Goal: Information Seeking & Learning: Learn about a topic

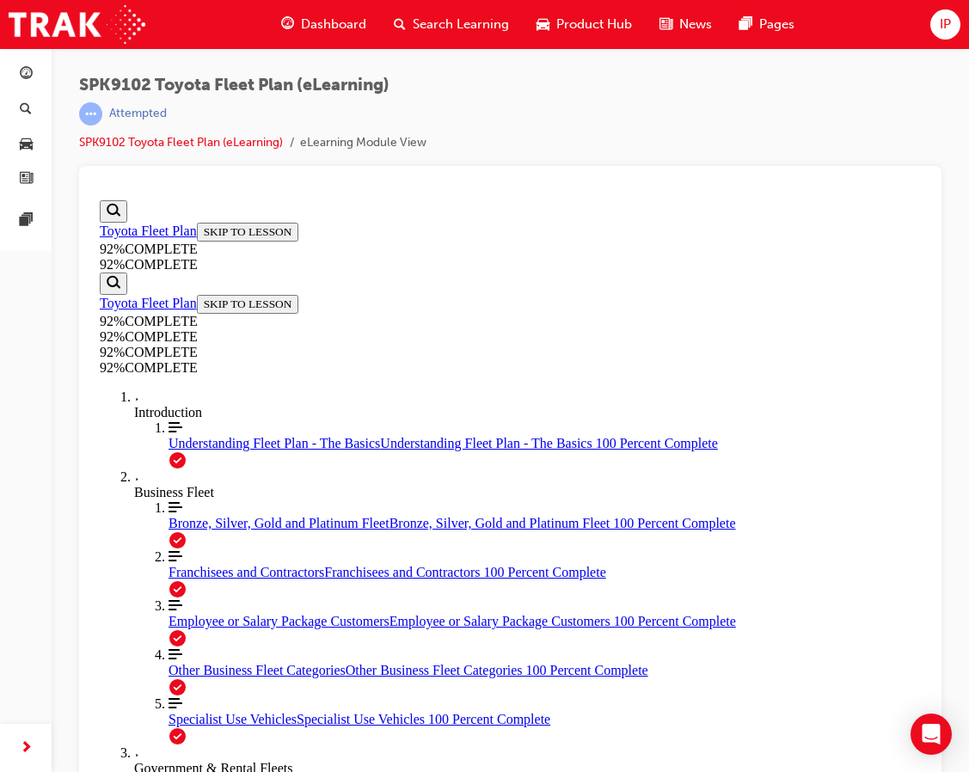
scroll to position [20, 0]
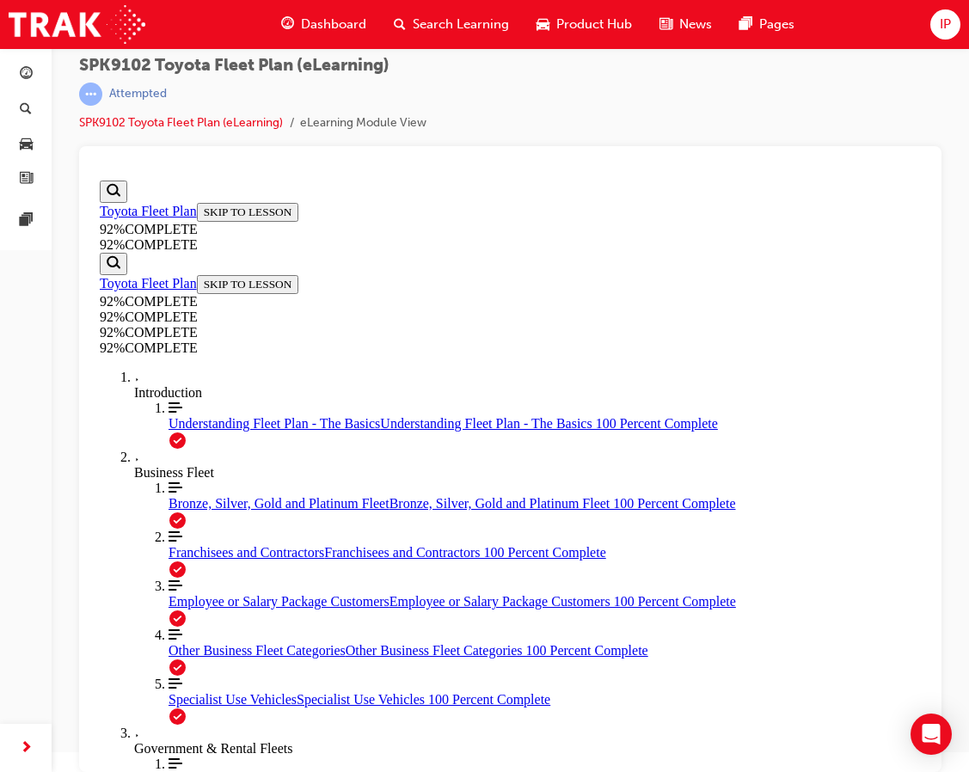
scroll to position [265, 0]
drag, startPoint x: 632, startPoint y: 664, endPoint x: 620, endPoint y: 694, distance: 32.4
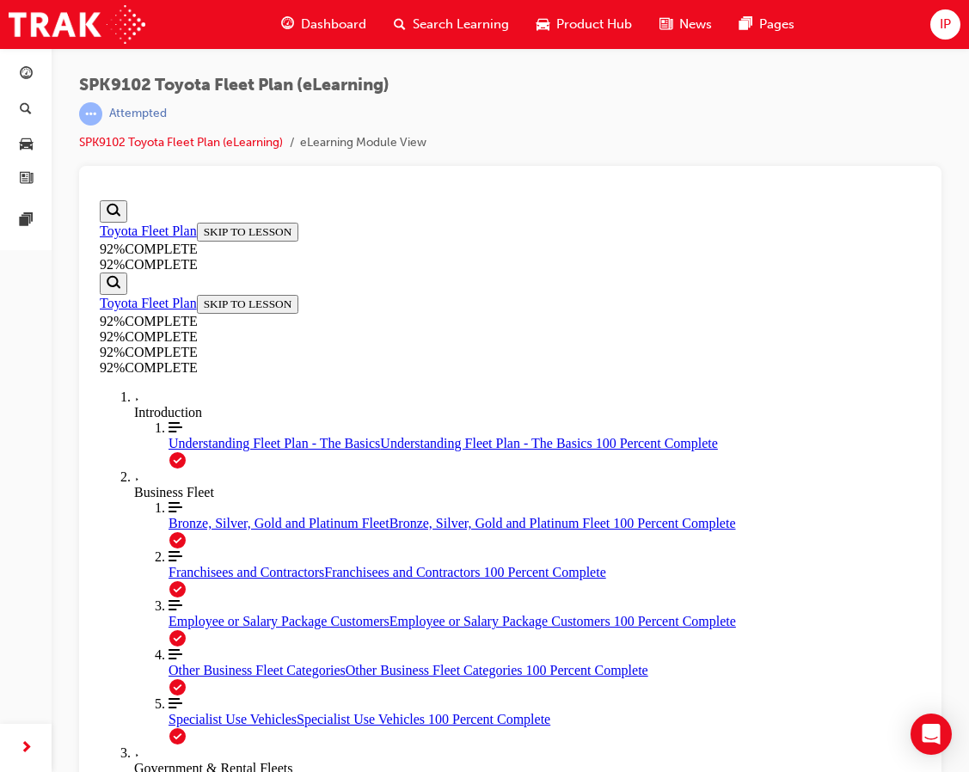
scroll to position [20, 0]
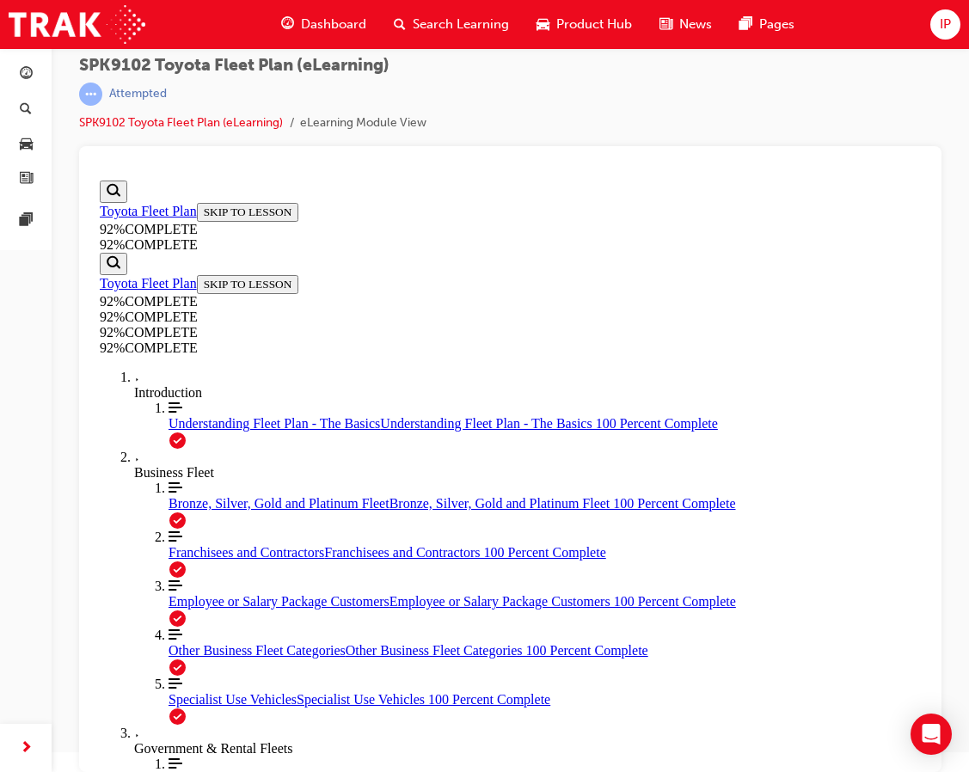
drag, startPoint x: 312, startPoint y: 654, endPoint x: 150, endPoint y: 667, distance: 162.1
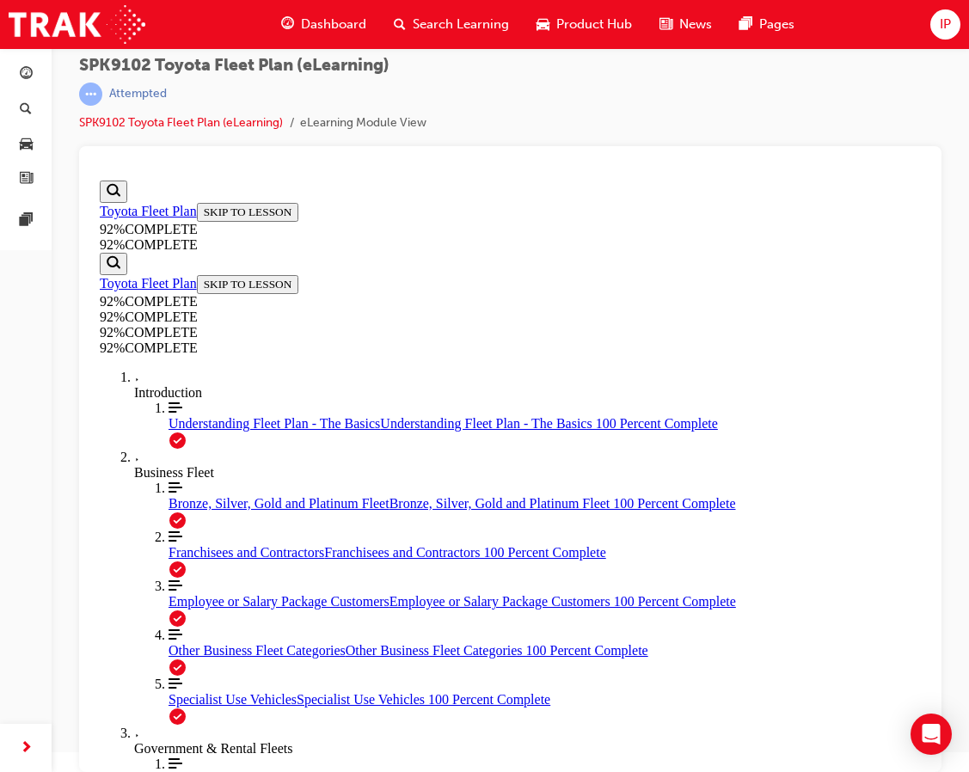
drag, startPoint x: 501, startPoint y: 623, endPoint x: 562, endPoint y: 541, distance: 102.6
drag, startPoint x: 560, startPoint y: 581, endPoint x: 615, endPoint y: 588, distance: 55.4
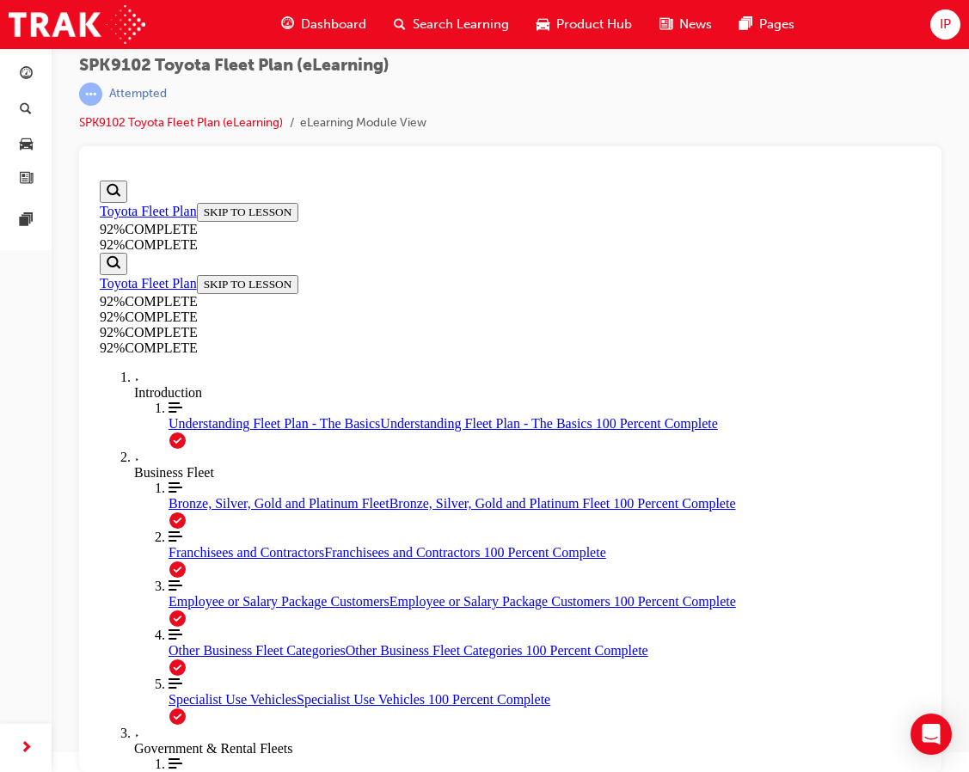
drag, startPoint x: 535, startPoint y: 456, endPoint x: 586, endPoint y: 455, distance: 51.6
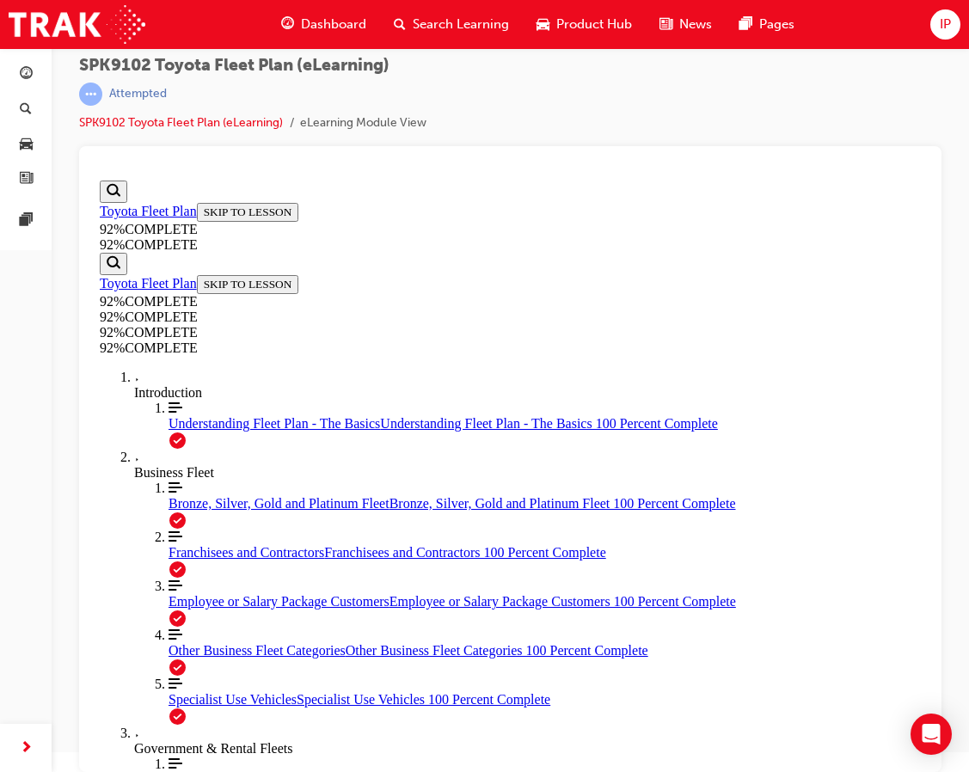
scroll to position [127, 0]
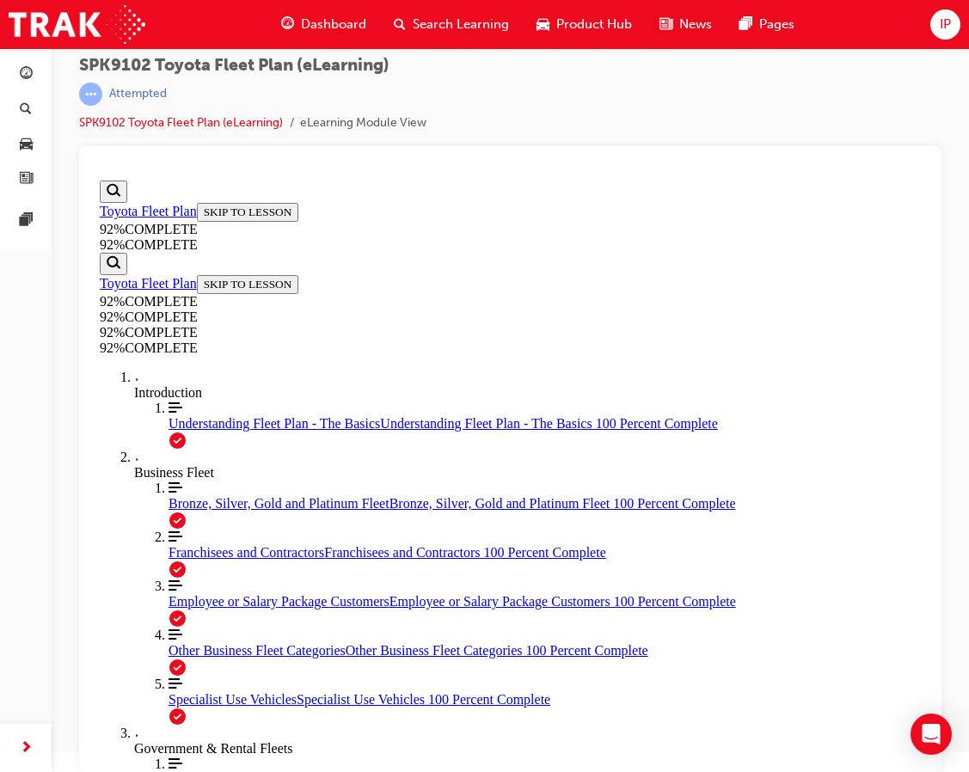
click at [185, 431] on span "Understanding Fleet Plan - The Basics" at bounding box center [273, 423] width 211 height 15
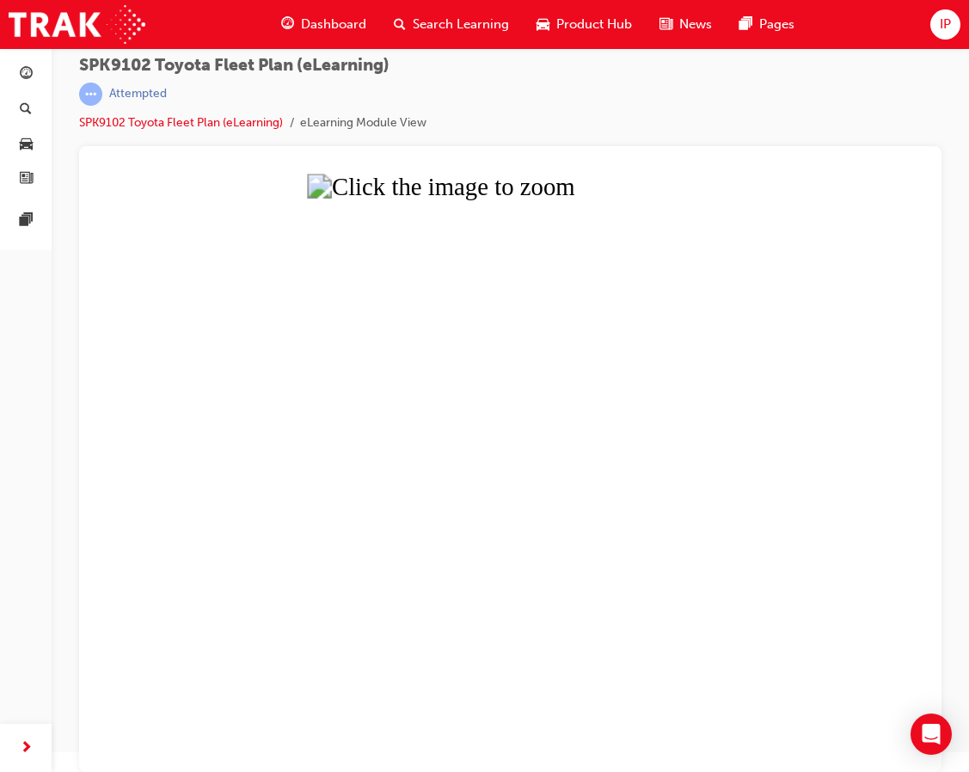
click at [504, 519] on button "Unzoom image" at bounding box center [510, 473] width 834 height 598
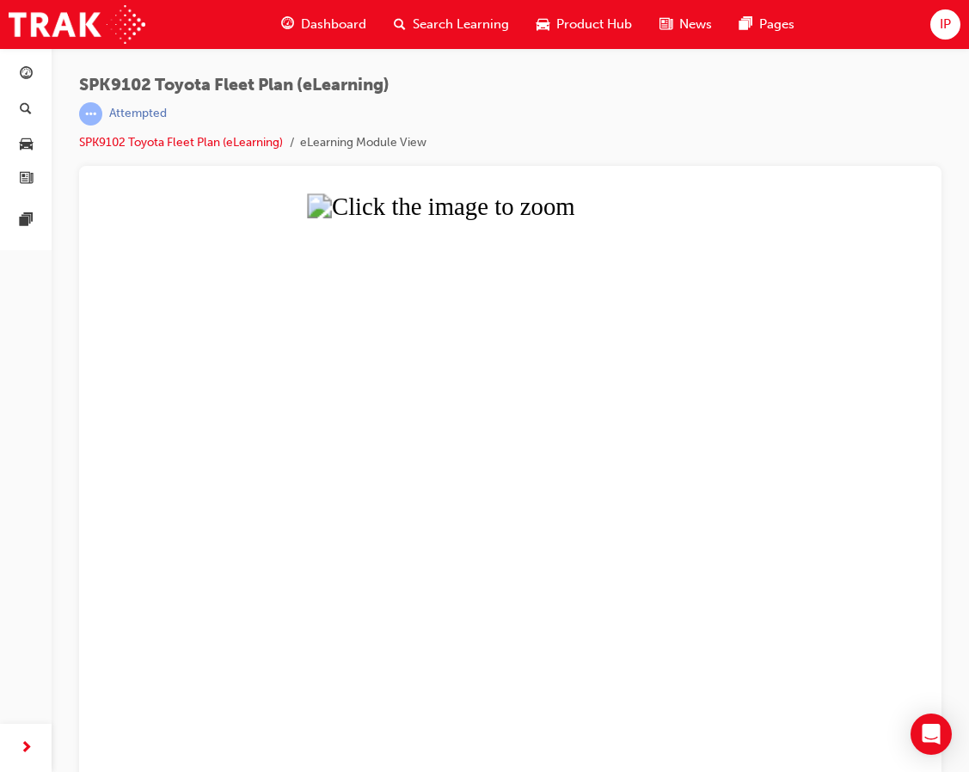
scroll to position [20, 0]
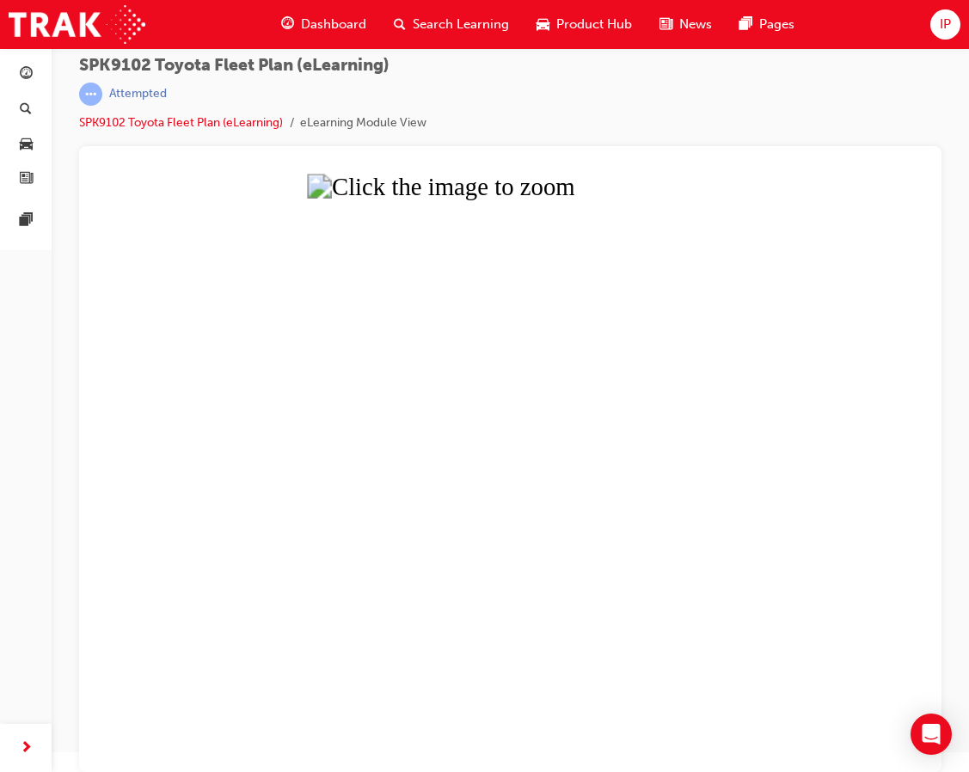
click at [518, 321] on button "Unzoom image" at bounding box center [510, 473] width 834 height 598
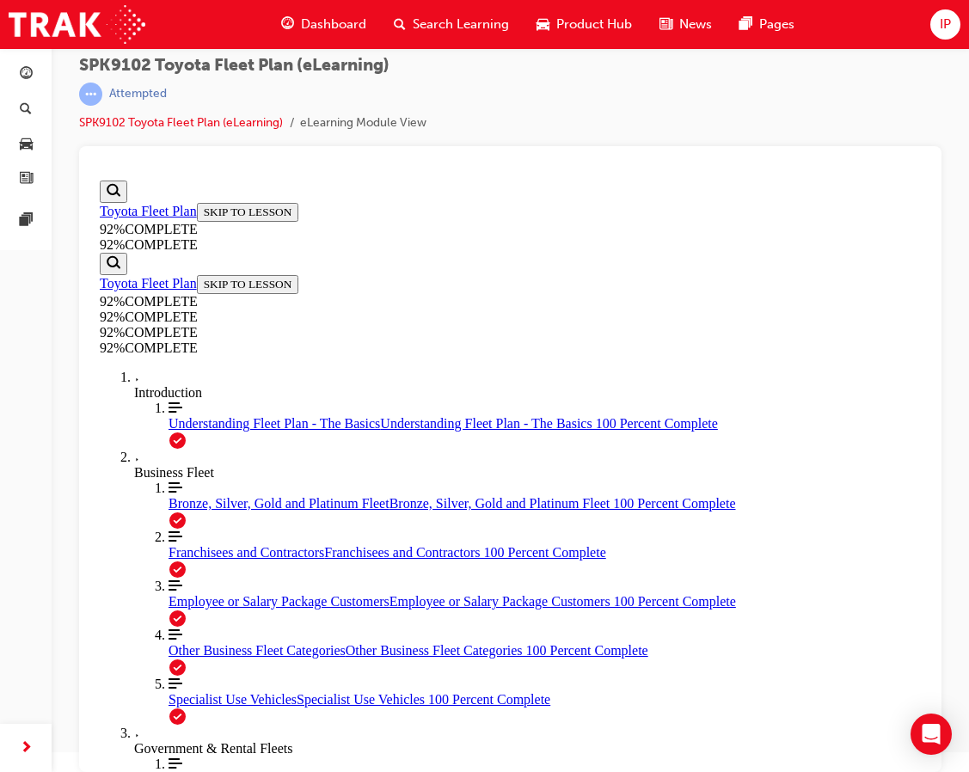
scroll to position [2393, 0]
click at [211, 657] on span "Other Business Fleet Categories" at bounding box center [256, 650] width 177 height 15
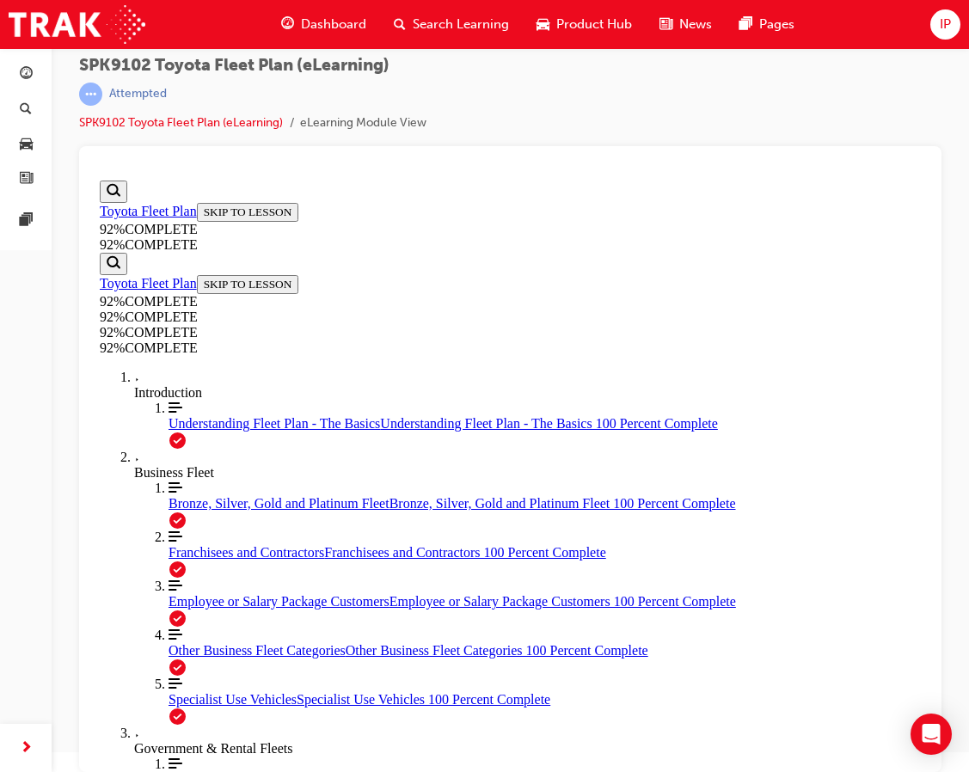
click at [188, 498] on span "Bronze, Silver, Gold and Platinum Fleet" at bounding box center [278, 503] width 221 height 15
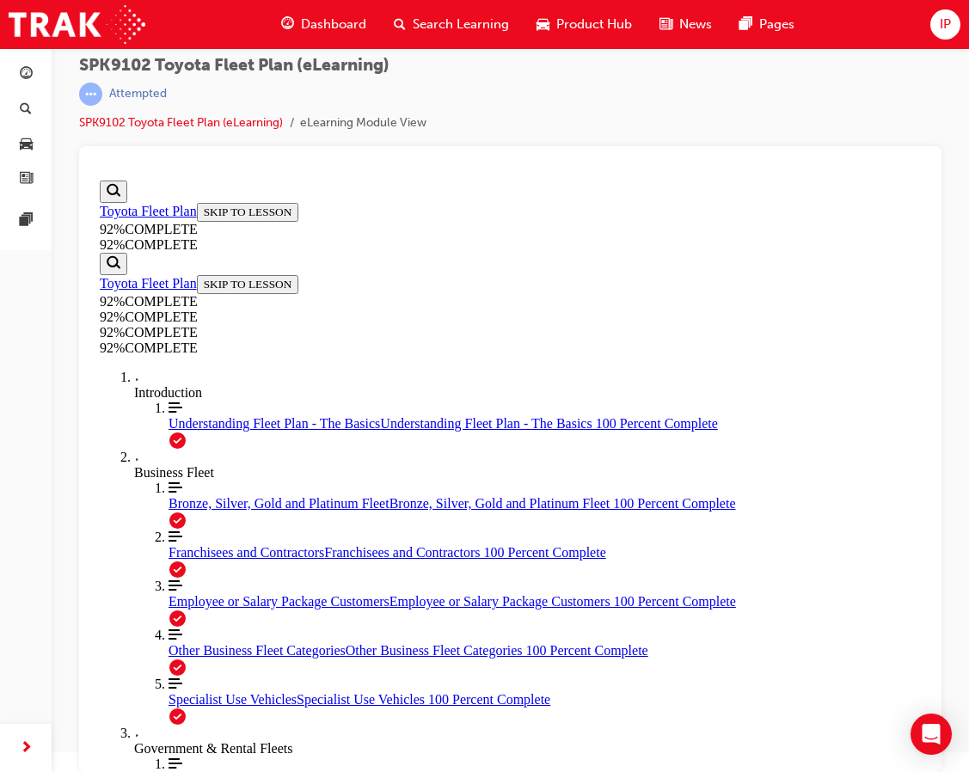
scroll to position [6821, 0]
click at [189, 658] on div "Other Business Fleet Categories Other Business Fleet Categories 100 Percent Com…" at bounding box center [544, 650] width 752 height 15
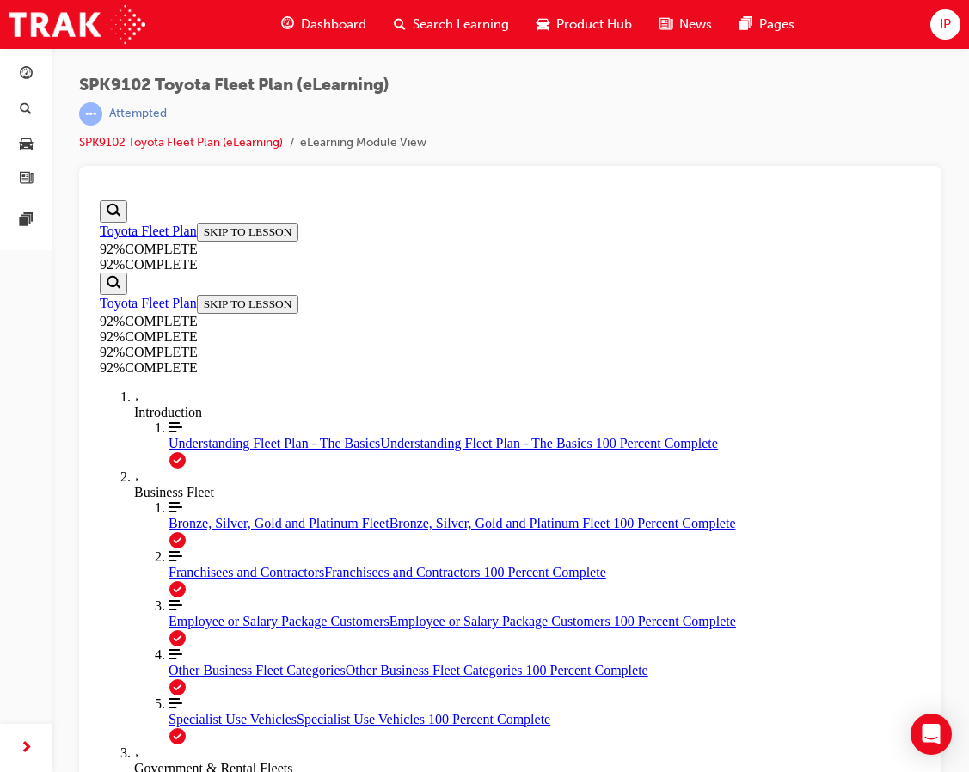
drag, startPoint x: 181, startPoint y: 571, endPoint x: 468, endPoint y: 485, distance: 299.6
click at [201, 580] on link "Align left Three vertical lines aligned to the left Franchisees and Contractors…" at bounding box center [544, 564] width 752 height 31
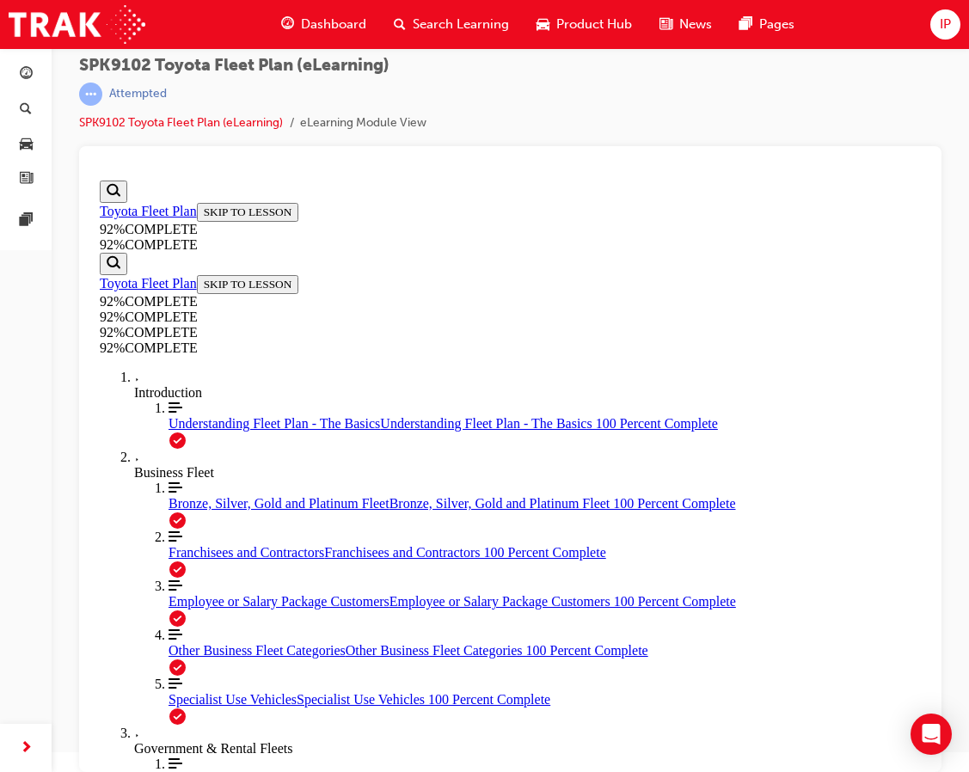
scroll to position [594, 0]
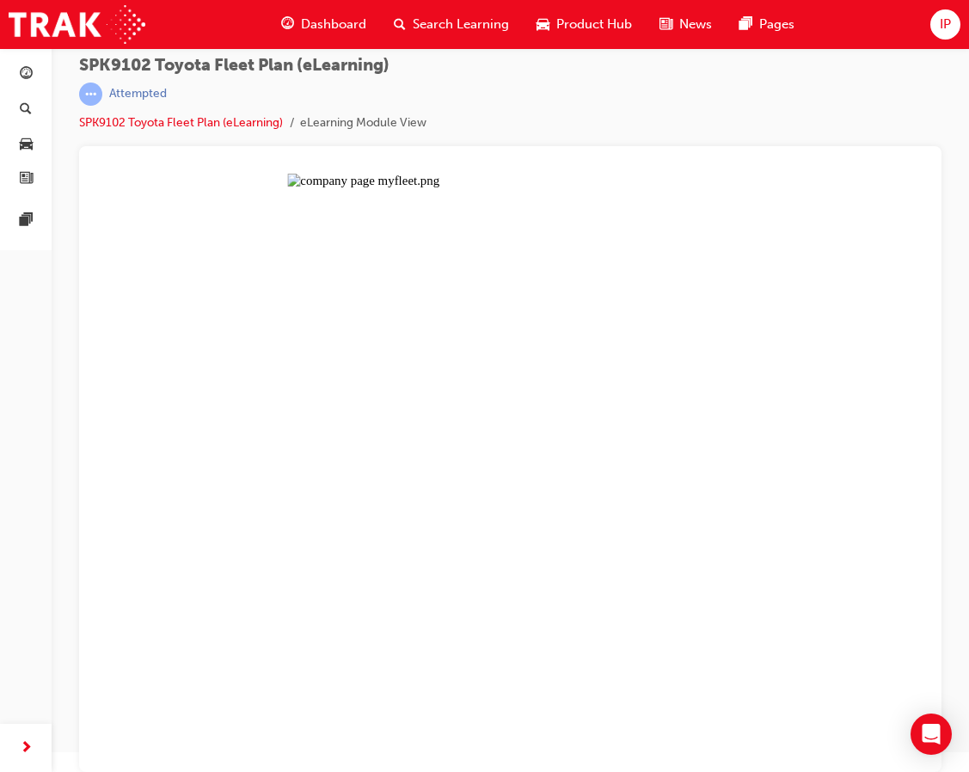
scroll to position [0, 0]
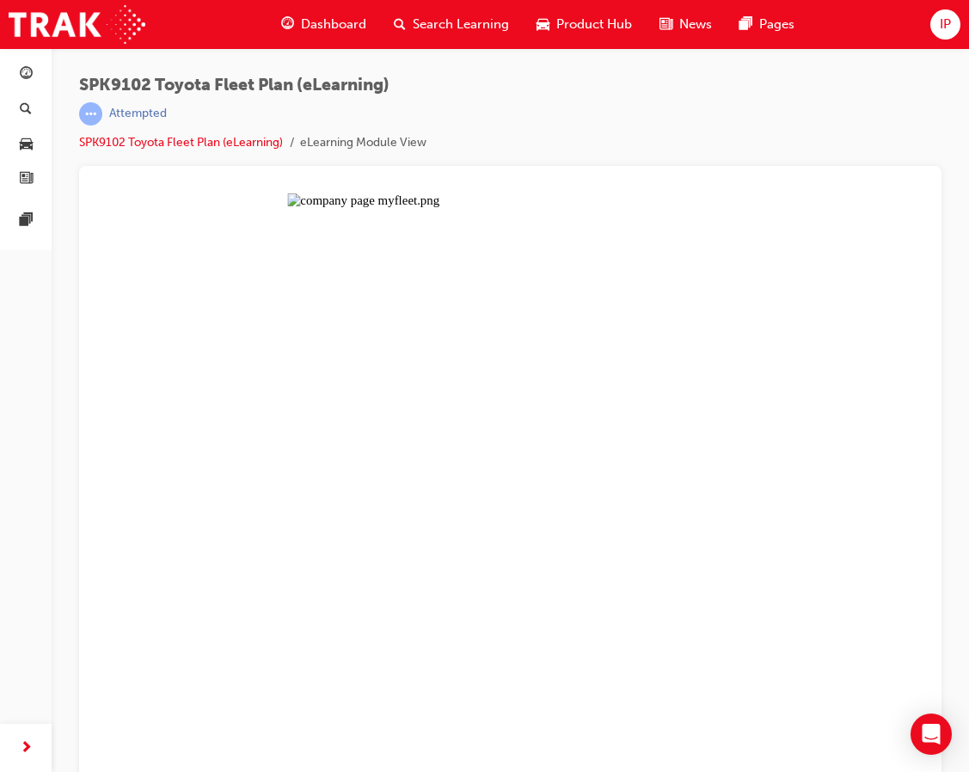
click at [419, 445] on button "Unzoom image" at bounding box center [510, 492] width 834 height 598
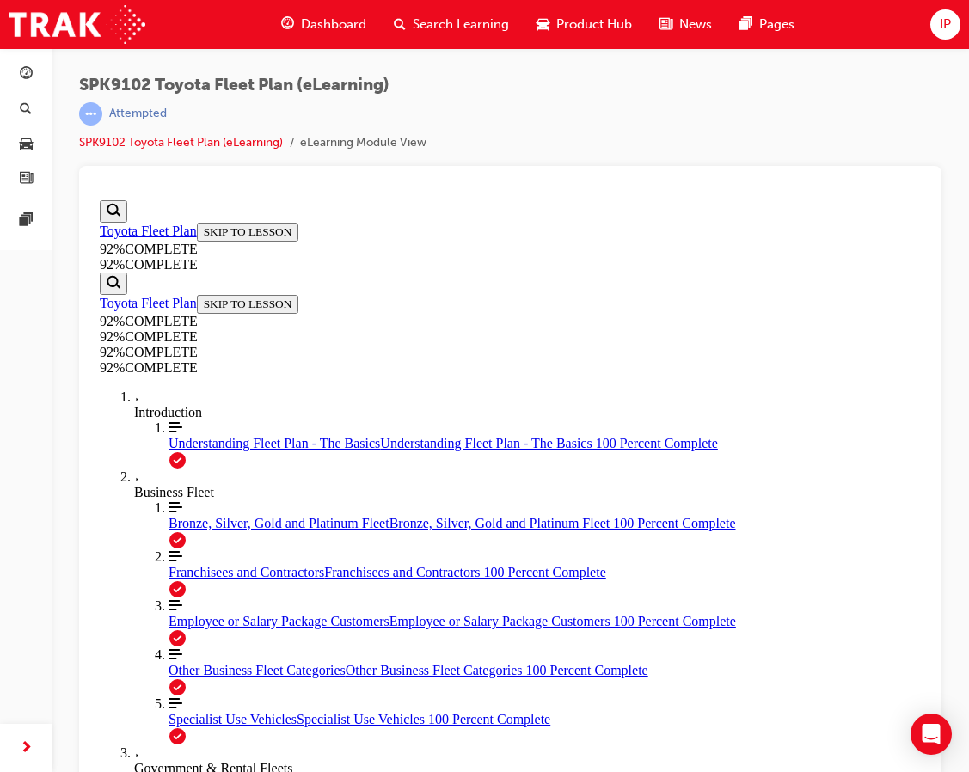
scroll to position [802, 0]
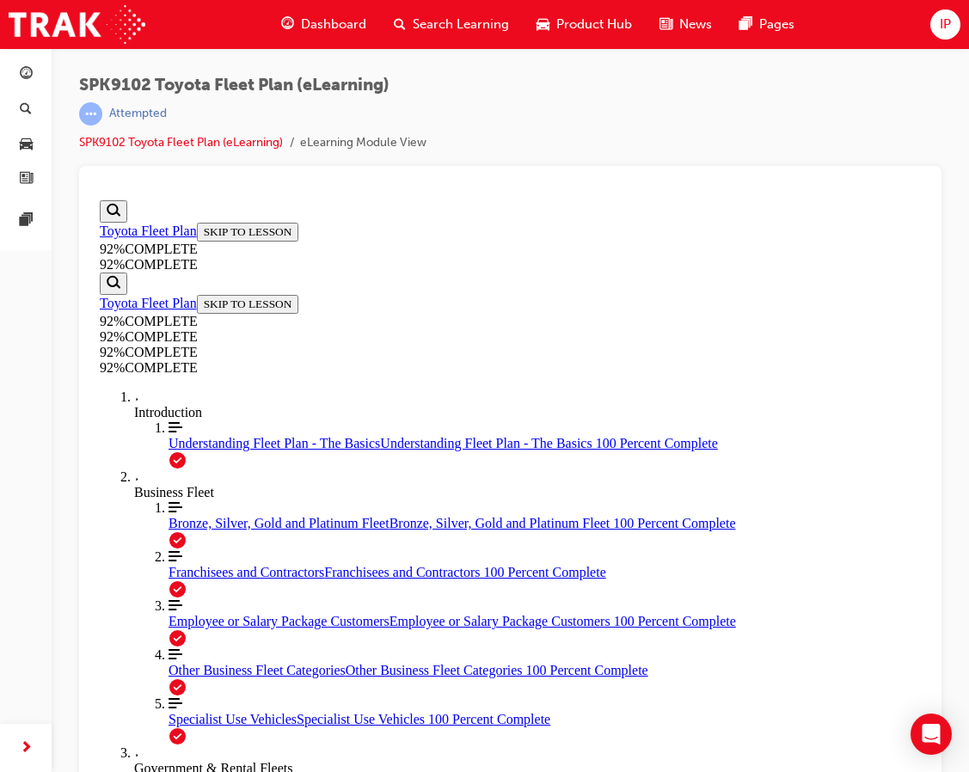
scroll to position [443, 0]
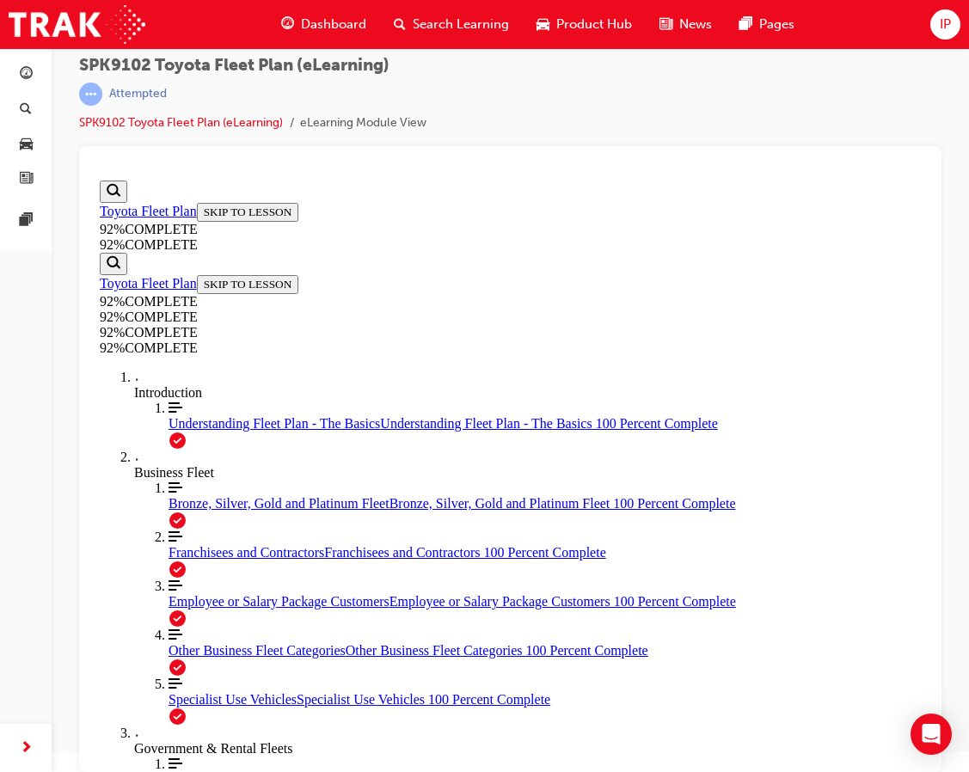
scroll to position [227, 0]
click at [202, 545] on span "Franchisees and Contractors" at bounding box center [246, 552] width 156 height 15
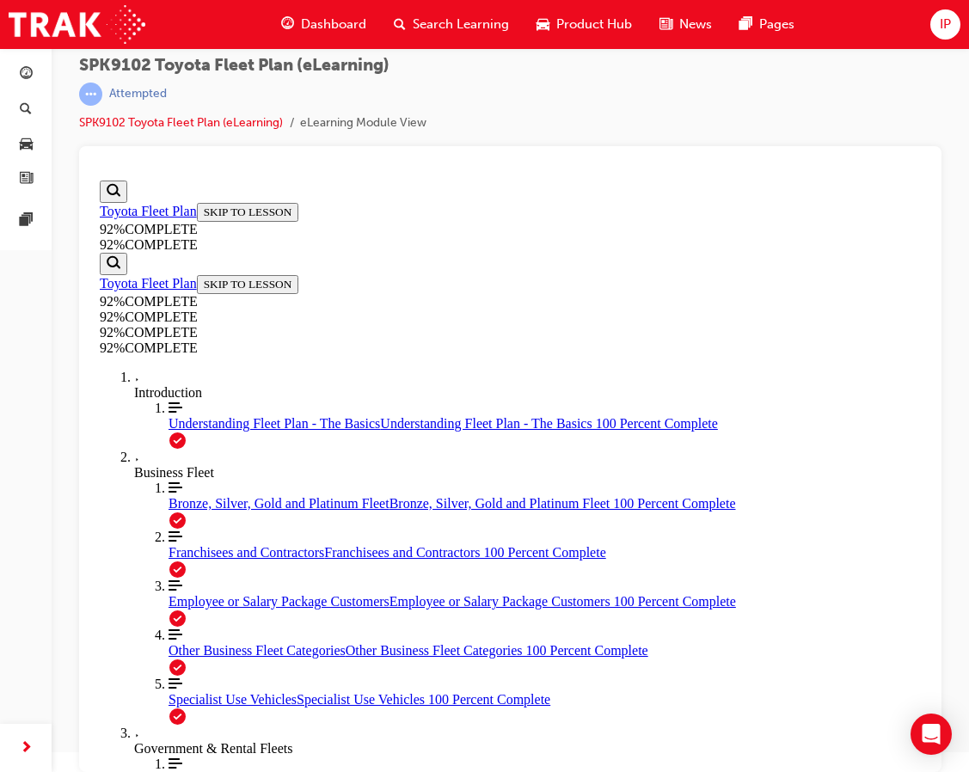
scroll to position [219, 0]
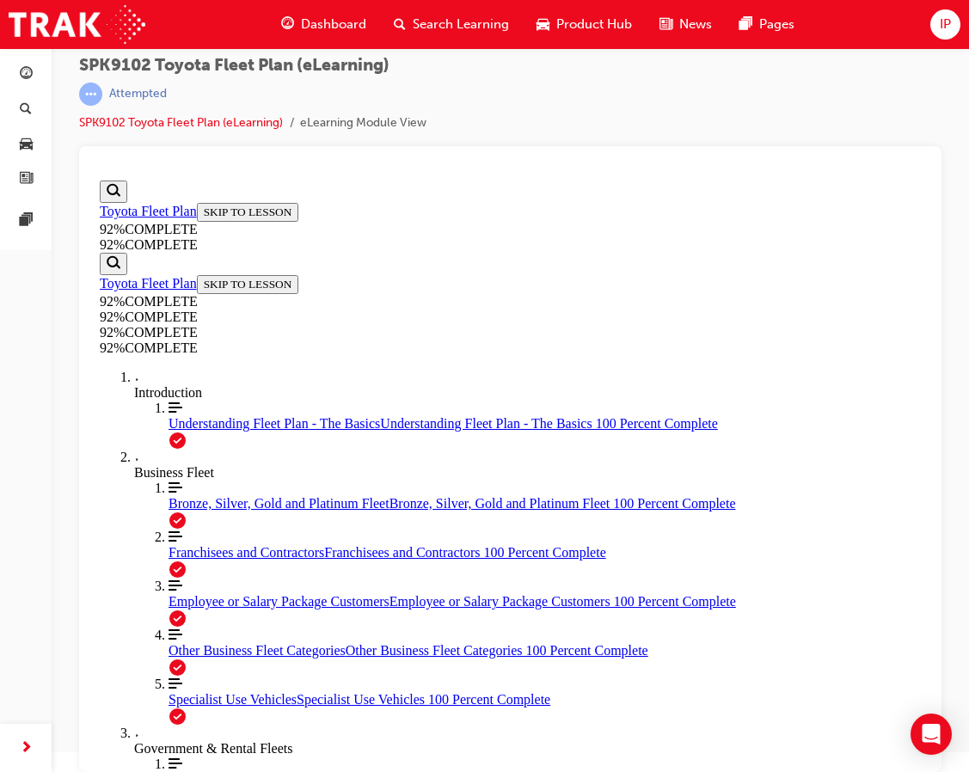
click at [174, 510] on span "Bronze, Silver, Gold and Platinum Fleet" at bounding box center [278, 503] width 221 height 15
click at [282, 511] on link "Align left Three vertical lines aligned to the left Bronze, Silver, Gold and Pl…" at bounding box center [544, 495] width 752 height 31
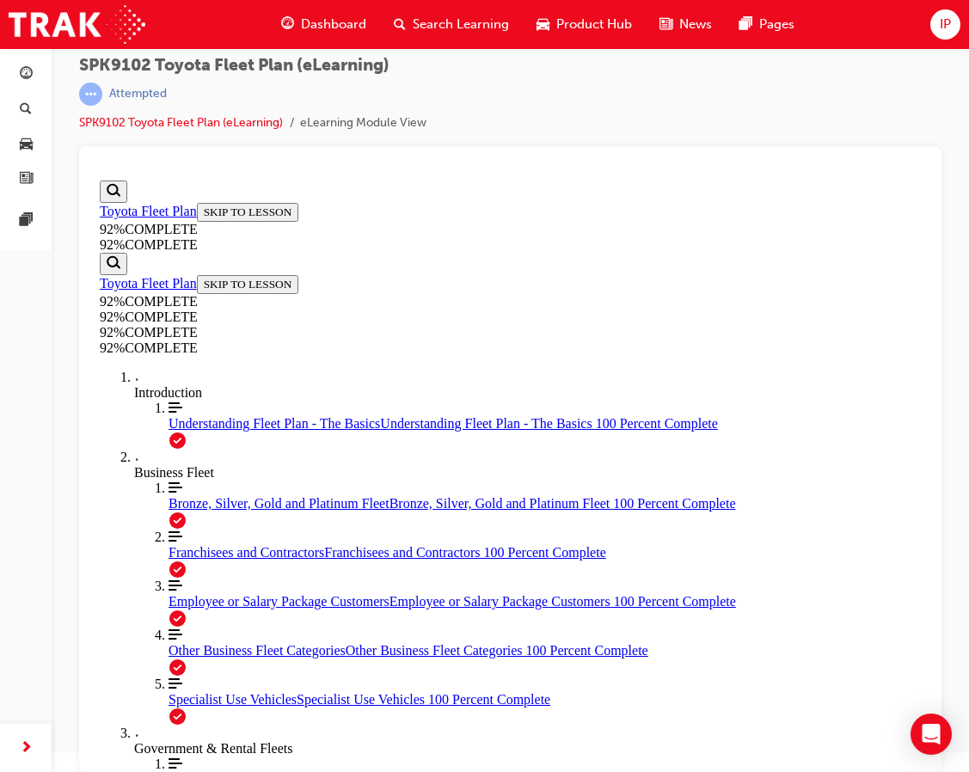
scroll to position [802, 0]
drag, startPoint x: 678, startPoint y: 568, endPoint x: 489, endPoint y: 531, distance: 192.6
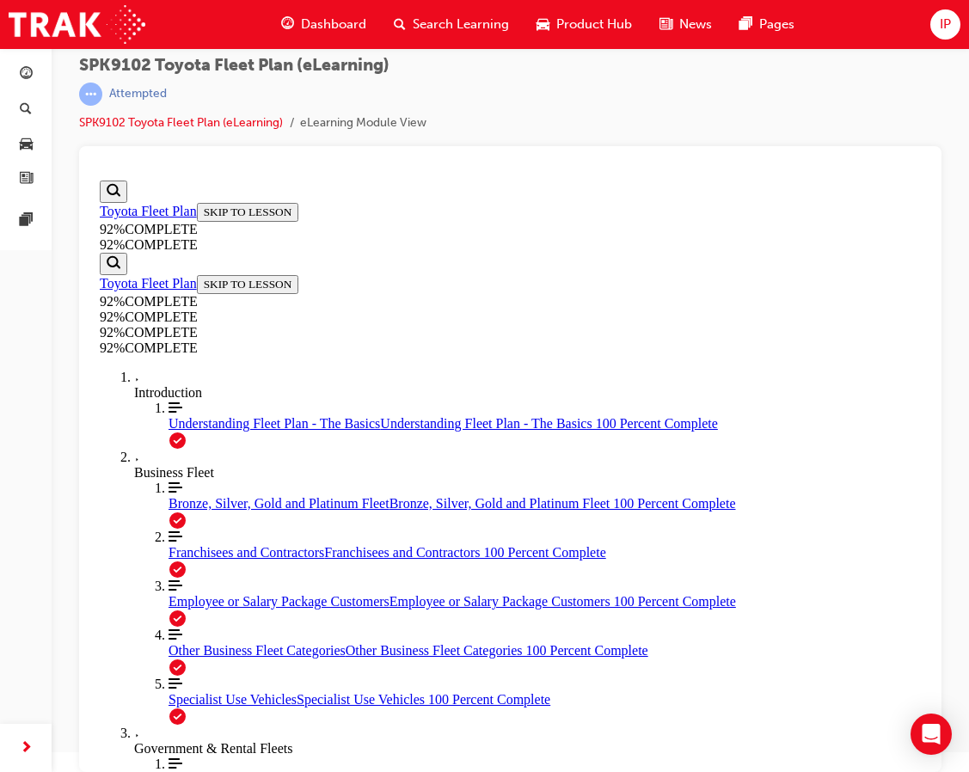
scroll to position [235, 0]
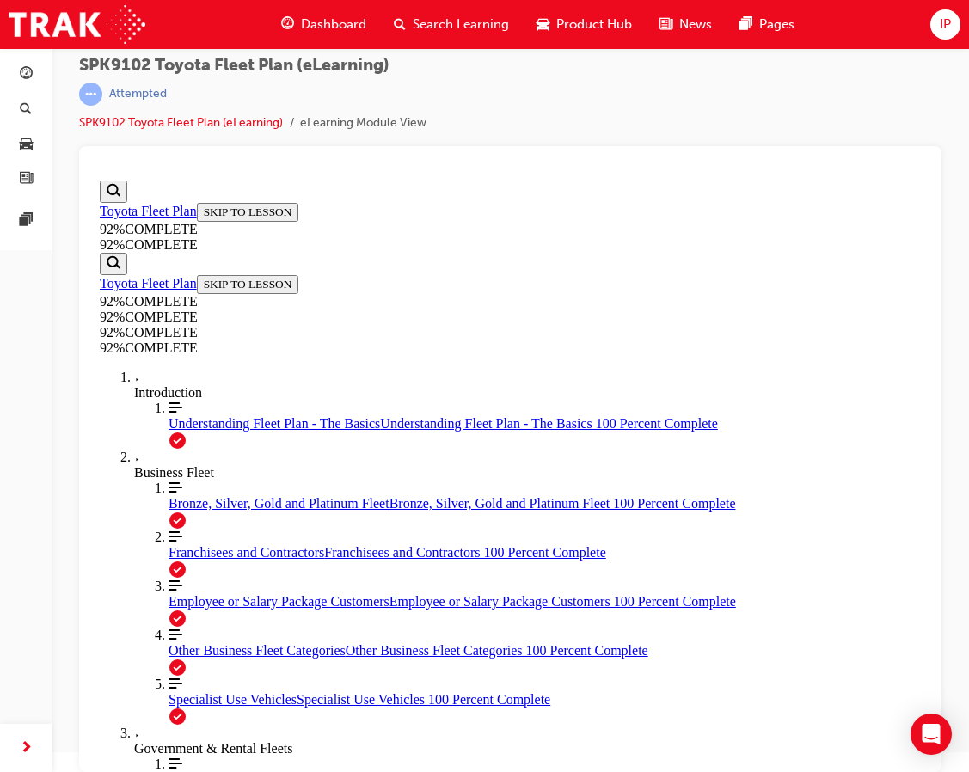
scroll to position [154, 0]
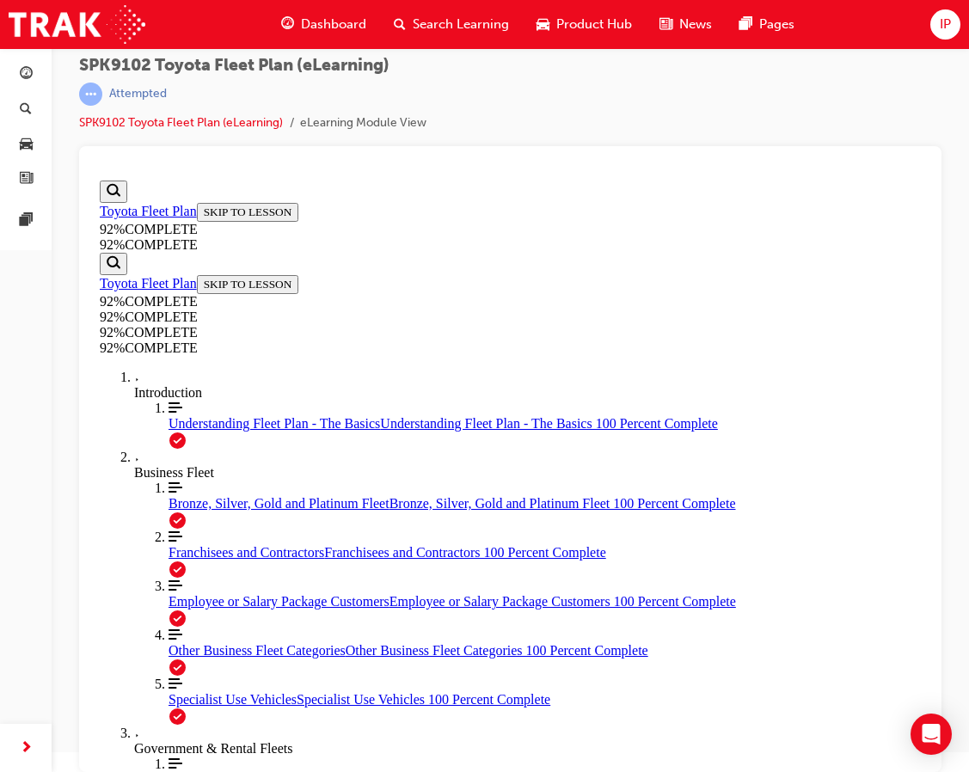
scroll to position [500, 0]
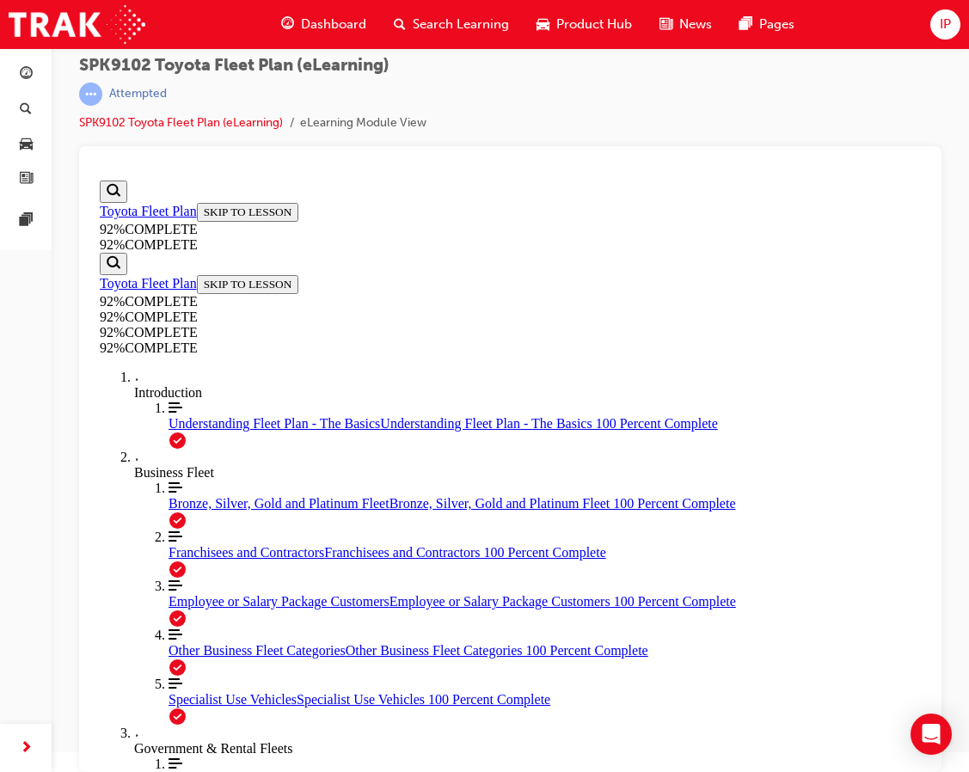
scroll to position [290, 0]
drag, startPoint x: 570, startPoint y: 661, endPoint x: 608, endPoint y: 731, distance: 79.2
